Goal: Task Accomplishment & Management: Manage account settings

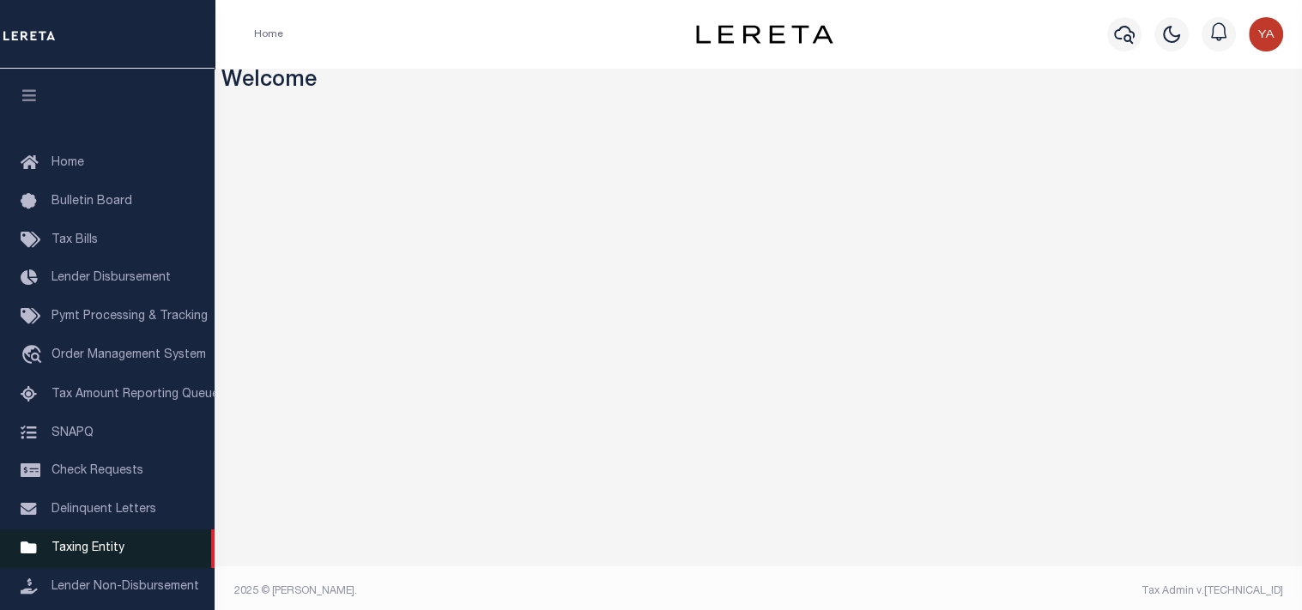
click at [88, 553] on span "Taxing Entity" at bounding box center [87, 548] width 73 height 12
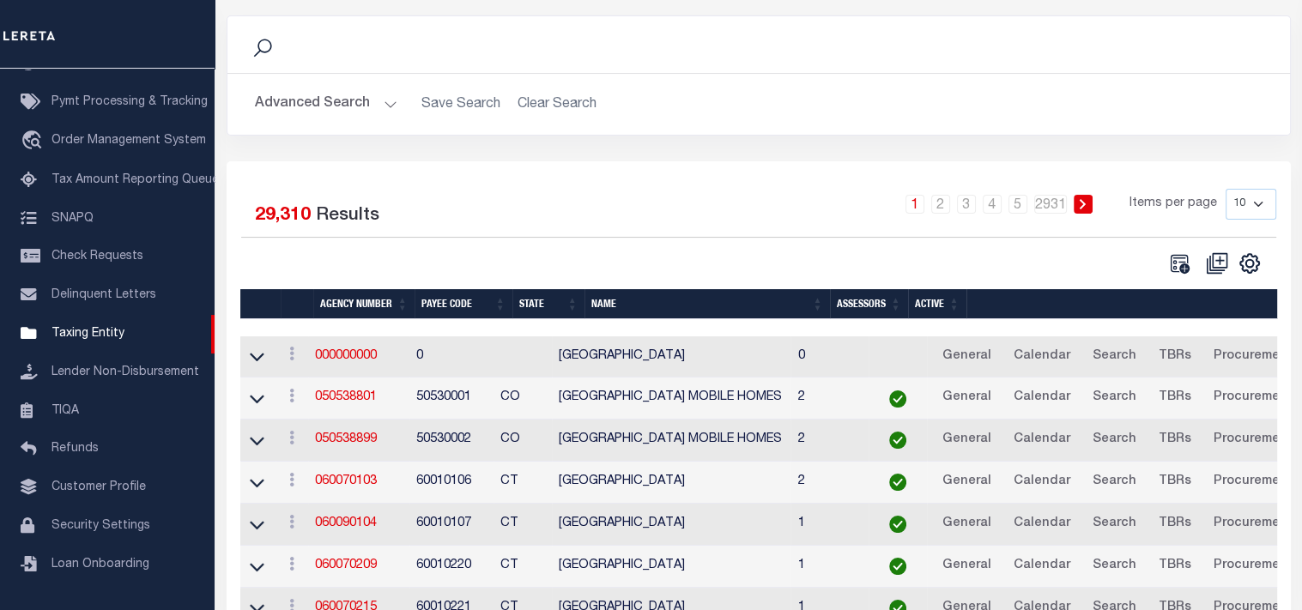
scroll to position [172, 0]
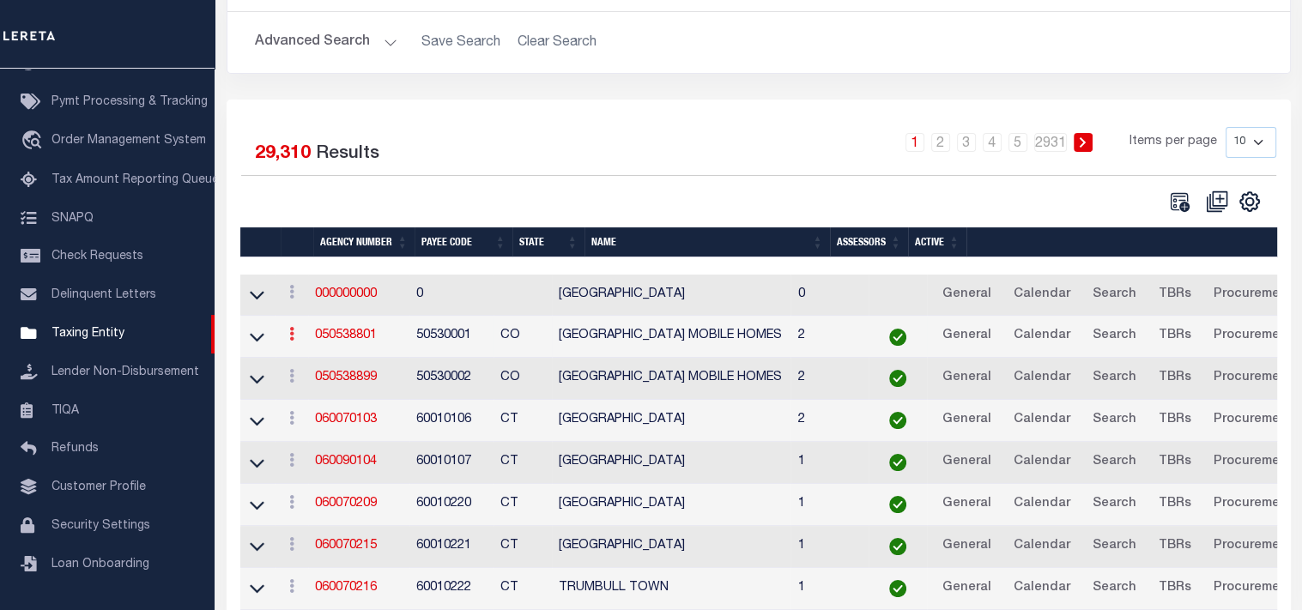
click at [301, 341] on link at bounding box center [291, 336] width 19 height 14
click at [323, 365] on link "View" at bounding box center [342, 361] width 119 height 28
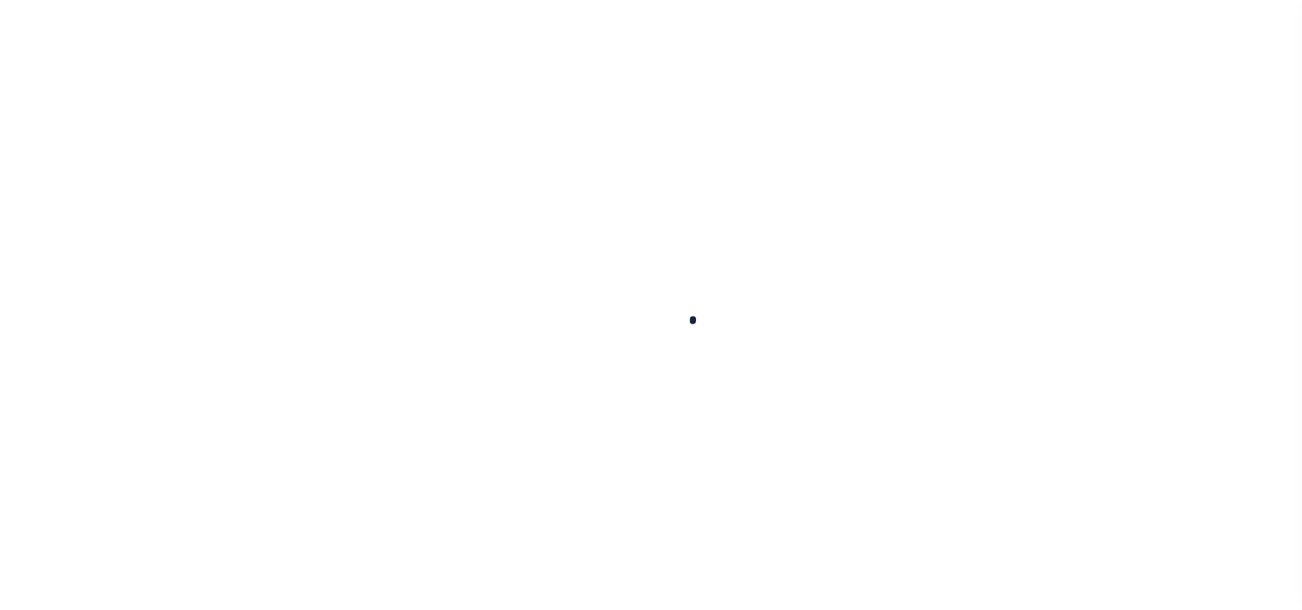
select select
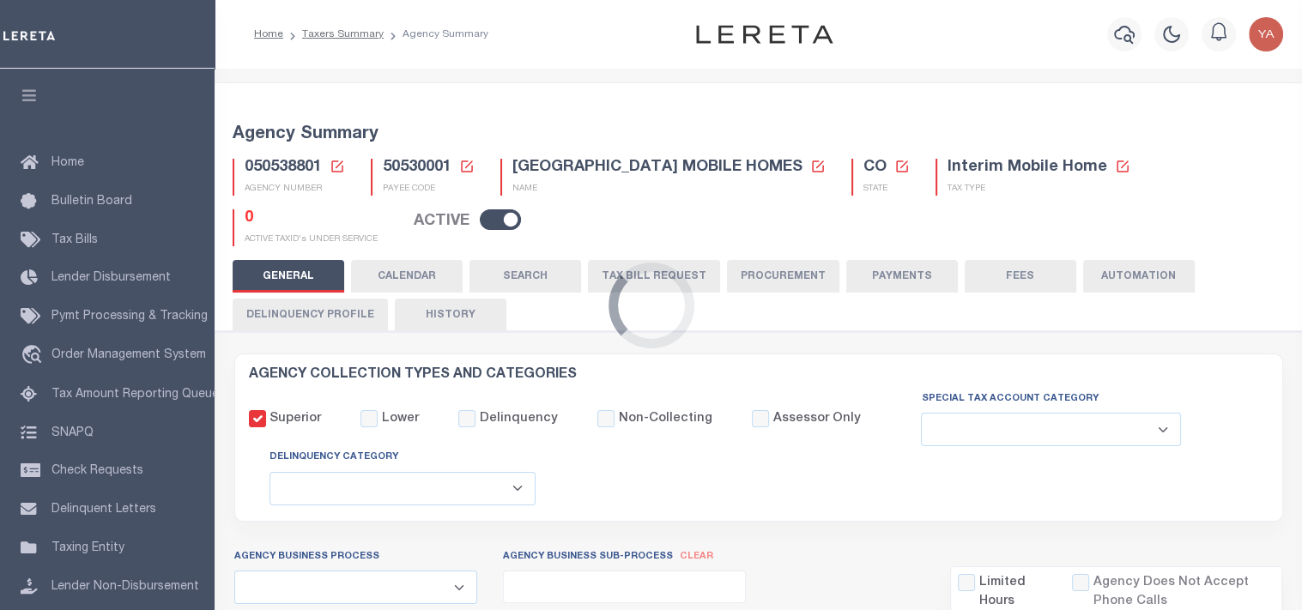
checkbox input "false"
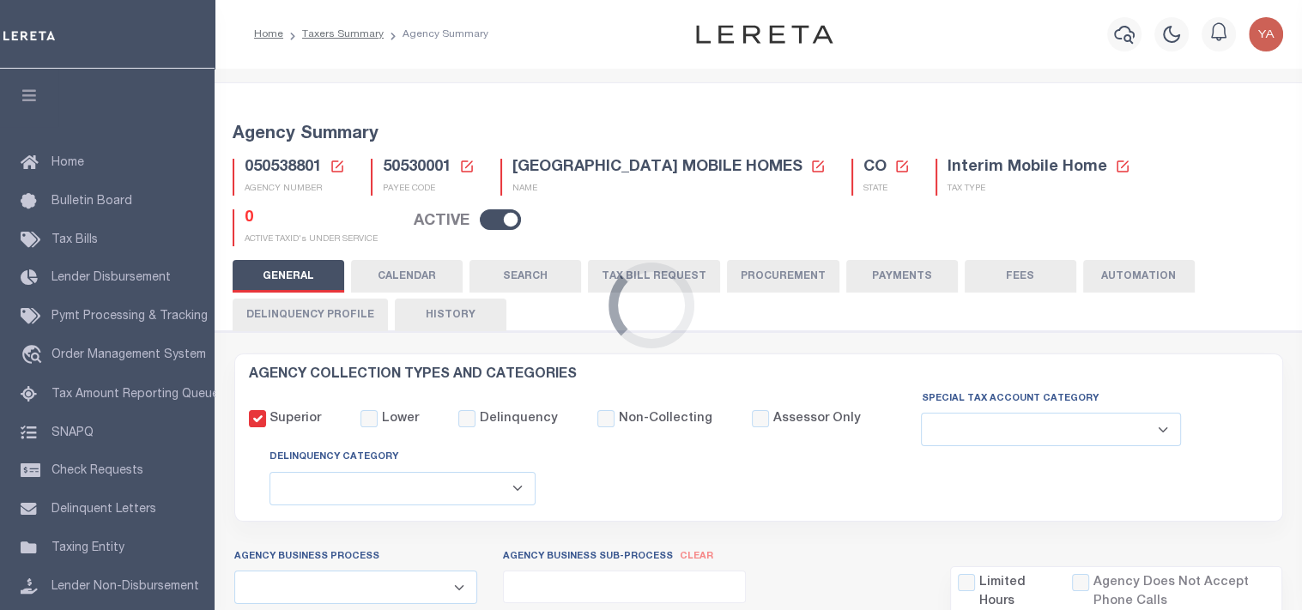
type input "810500000"
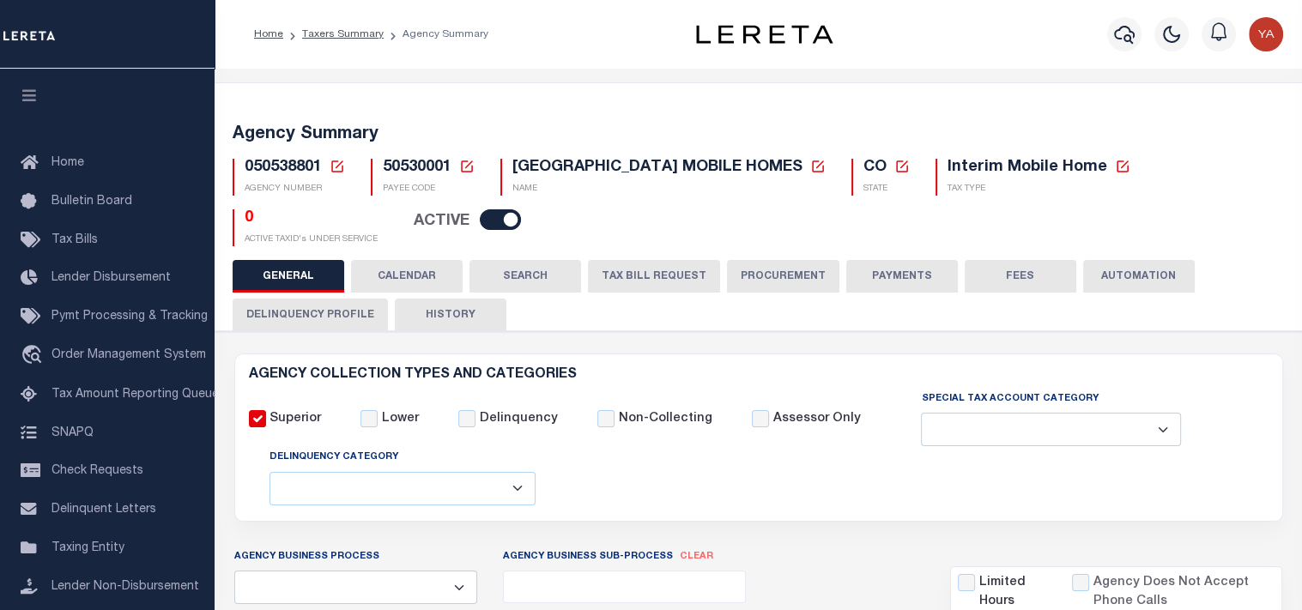
scroll to position [515, 0]
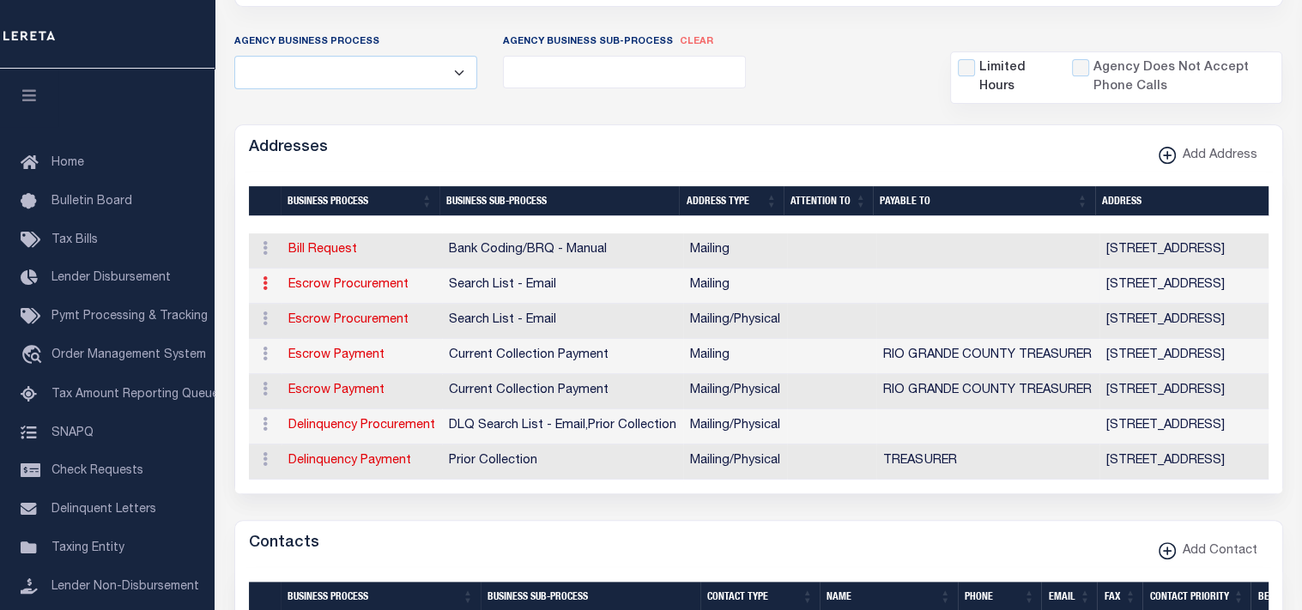
click at [264, 286] on icon at bounding box center [265, 283] width 5 height 14
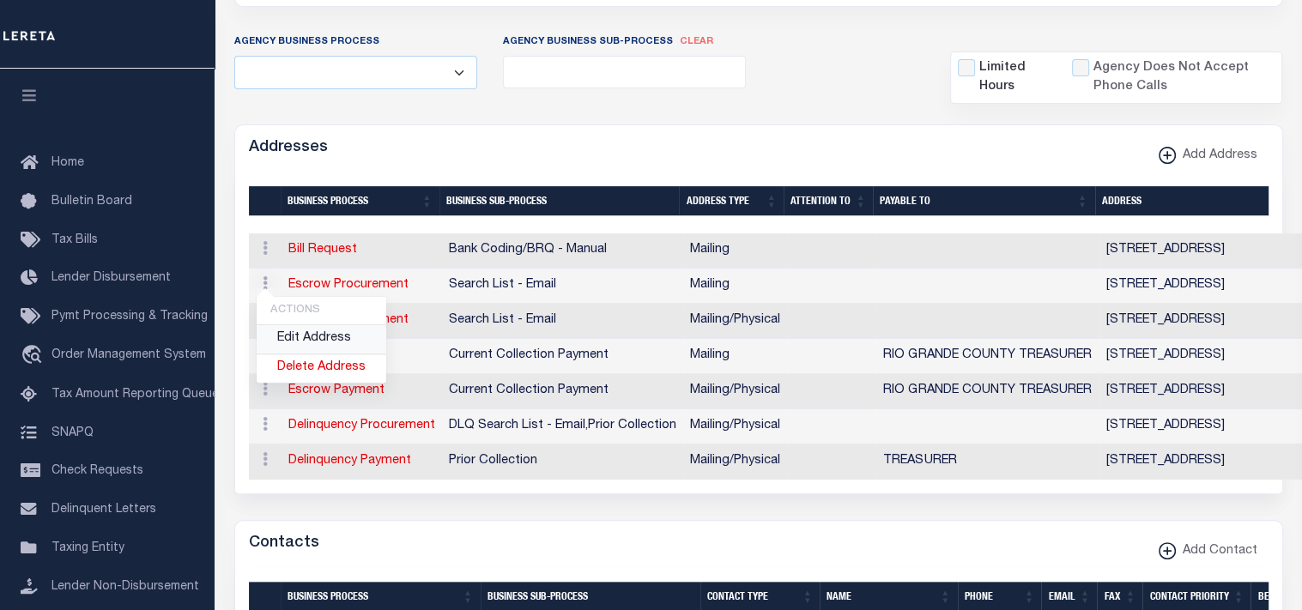
click at [285, 329] on link "Edit Address" at bounding box center [322, 339] width 130 height 28
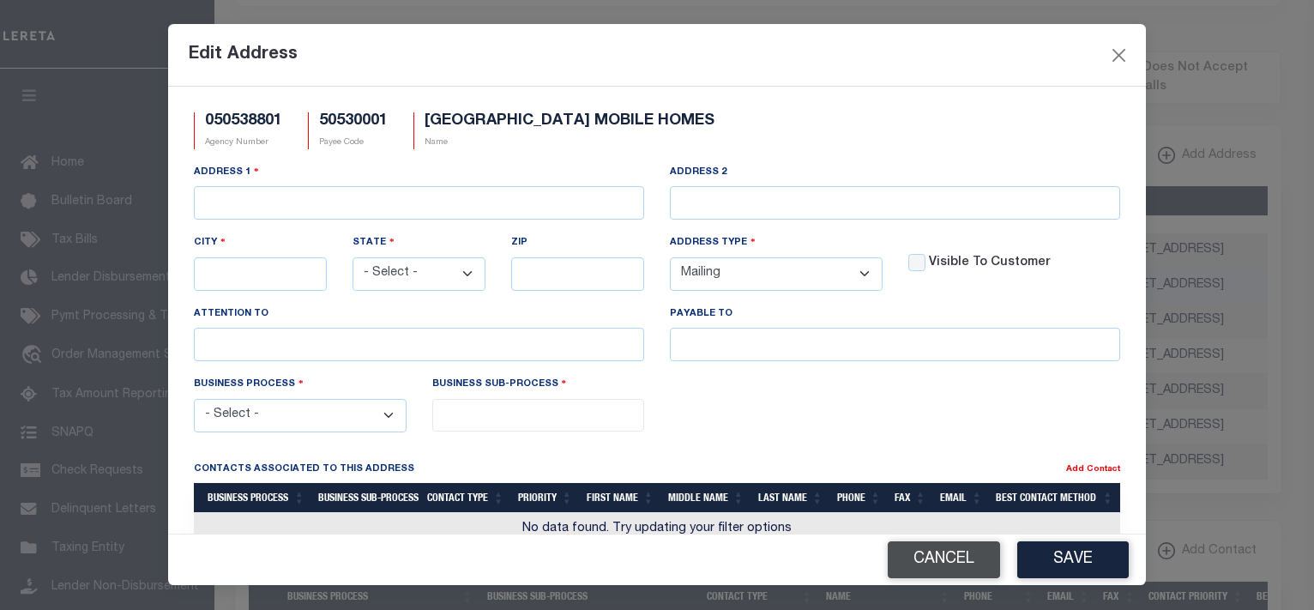
click at [950, 557] on button "Cancel" at bounding box center [944, 559] width 112 height 37
